Goal: Check status

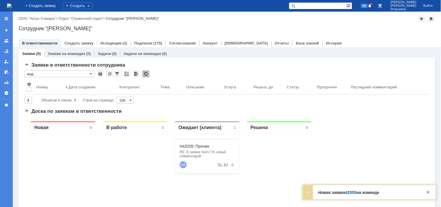
click at [321, 2] on div "На домашнюю + Создать заявку Создать 99 [PERSON_NAME]" at bounding box center [220, 6] width 441 height 12
type input "29034"
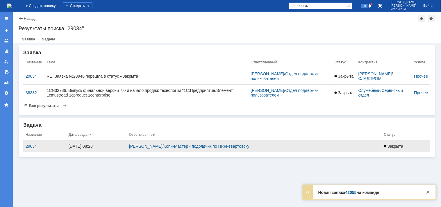
click at [32, 146] on div "29034" at bounding box center [45, 146] width 38 height 5
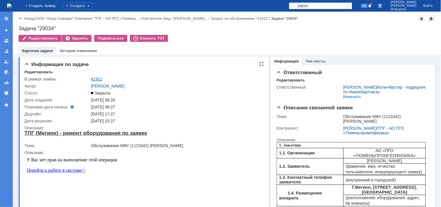
click at [98, 79] on link "41912" at bounding box center [96, 79] width 11 height 5
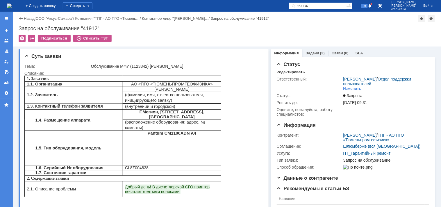
click at [11, 4] on img at bounding box center [9, 5] width 5 height 5
